Goal: Complete application form

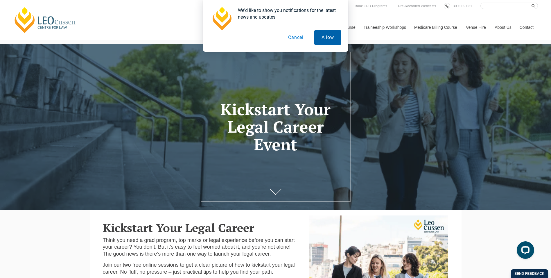
click at [326, 37] on button "Allow" at bounding box center [327, 37] width 27 height 15
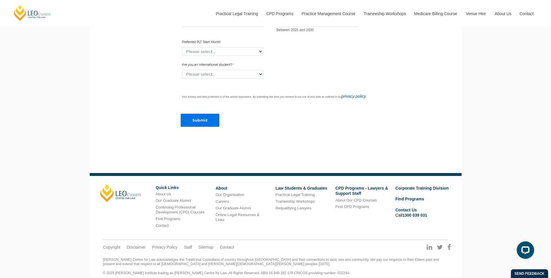
scroll to position [558, 0]
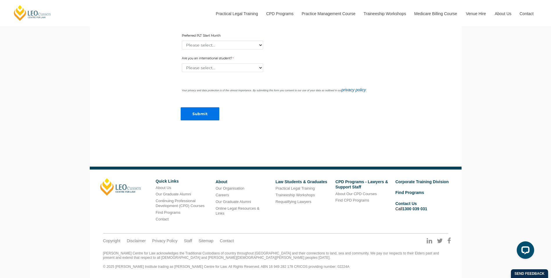
click at [301, 185] on li "Practical Legal Training" at bounding box center [300, 188] width 51 height 8
click at [300, 183] on link "Law Students & Graduates" at bounding box center [301, 181] width 52 height 5
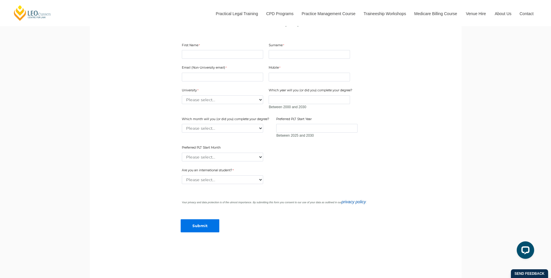
scroll to position [435, 0]
click at [259, 161] on select "Please select... January February March April May June July August September Oc…" at bounding box center [222, 156] width 81 height 9
select select "tfa_2378"
click at [182, 161] on select "Please select... January February March April May June July August September Oc…" at bounding box center [222, 156] width 81 height 9
click at [260, 183] on select "Please select... Yes No" at bounding box center [222, 179] width 81 height 9
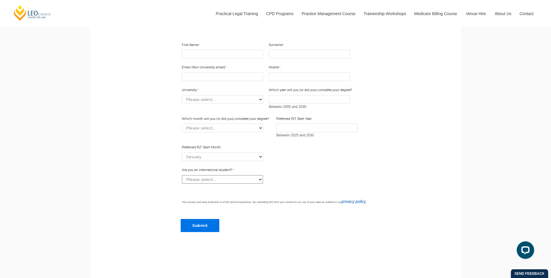
select select "tfa_60"
click at [182, 183] on select "Please select... Yes No" at bounding box center [222, 179] width 81 height 9
click at [317, 104] on input "Which year will you (or did you) complete your degree?" at bounding box center [309, 99] width 81 height 9
click at [260, 104] on select "Please select... Australian Catholic University Australian National University …" at bounding box center [222, 99] width 81 height 9
select select "tfa_2196"
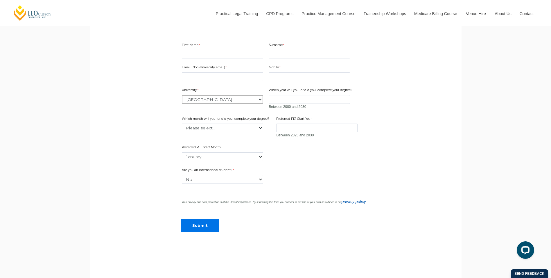
click at [182, 104] on select "Please select... Australian Catholic University Australian National University …" at bounding box center [222, 99] width 81 height 9
